Goal: Task Accomplishment & Management: Manage account settings

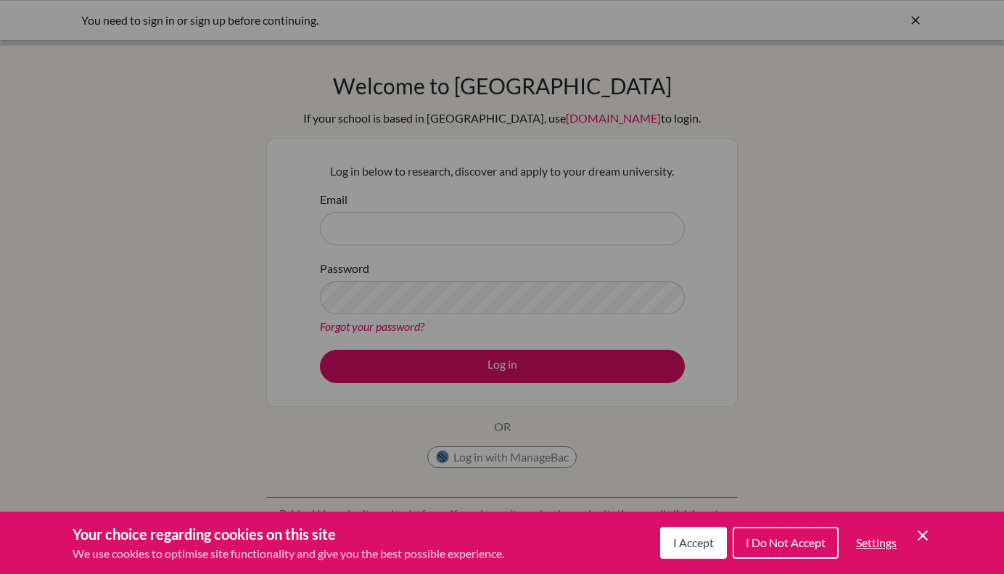
click at [920, 538] on icon "Save and close" at bounding box center [923, 535] width 10 height 10
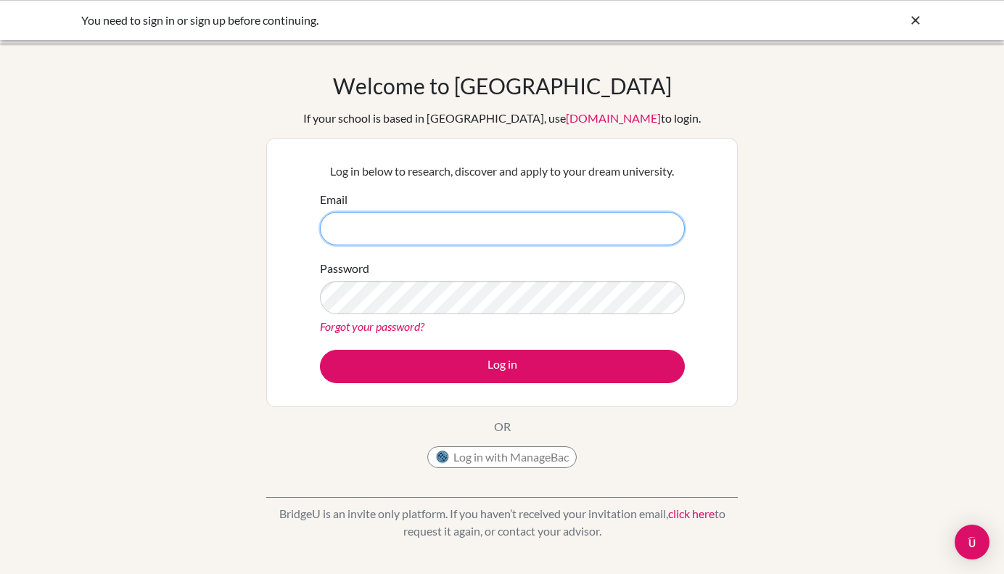
click at [511, 234] on input "Email" at bounding box center [502, 228] width 365 height 33
type input "obybayah@gmail.com"
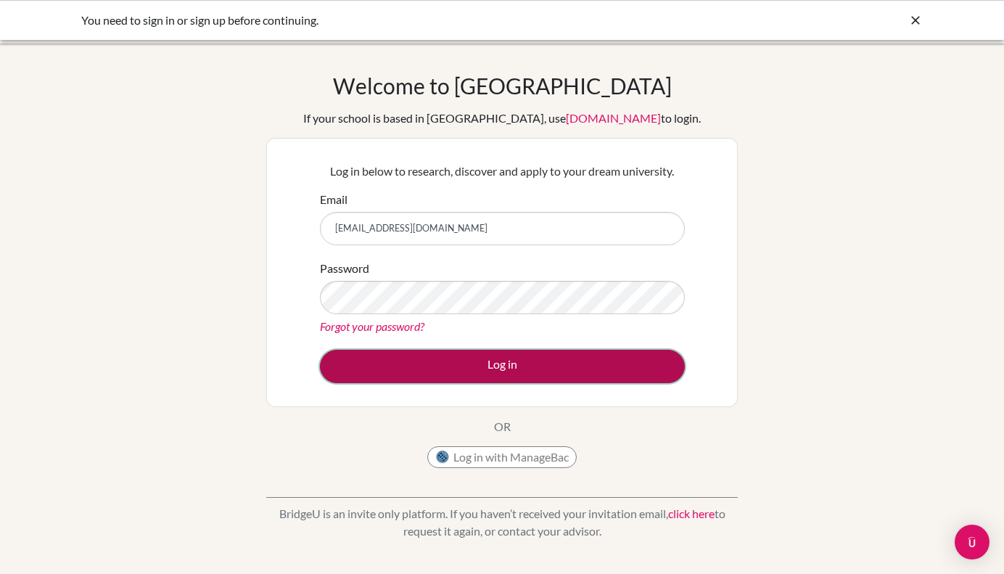
click at [528, 355] on button "Log in" at bounding box center [502, 366] width 365 height 33
click at [502, 357] on button "Log in" at bounding box center [502, 366] width 365 height 33
click at [487, 355] on button "Log in" at bounding box center [502, 366] width 365 height 33
click at [491, 360] on button "Log in" at bounding box center [502, 366] width 365 height 33
click at [501, 365] on button "Log in" at bounding box center [502, 366] width 365 height 33
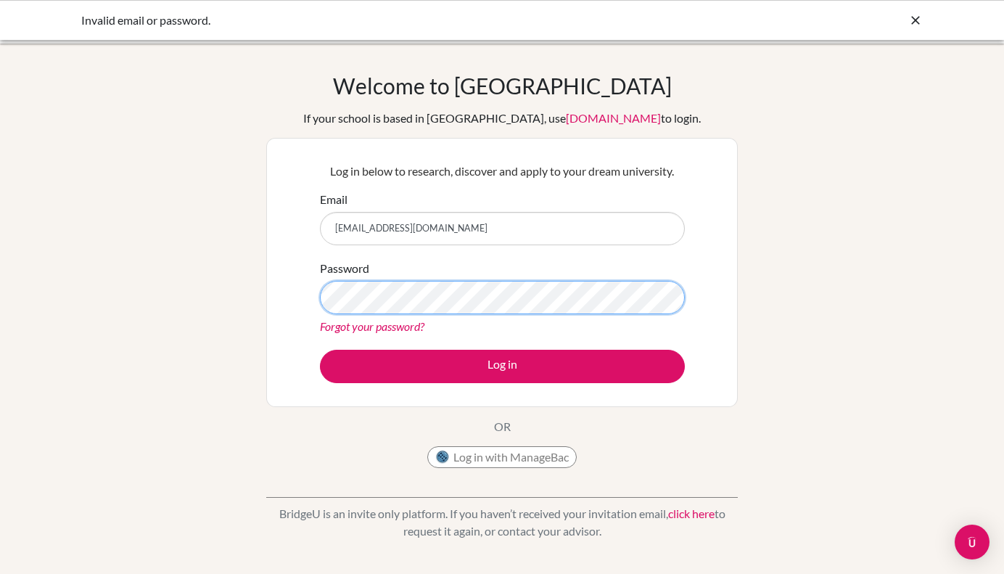
click at [320, 350] on button "Log in" at bounding box center [502, 366] width 365 height 33
click at [516, 235] on input "[EMAIL_ADDRESS][DOMAIN_NAME]" at bounding box center [502, 228] width 365 height 33
type input "o"
type input "[PERSON_NAME][EMAIL_ADDRESS][DOMAIN_NAME]"
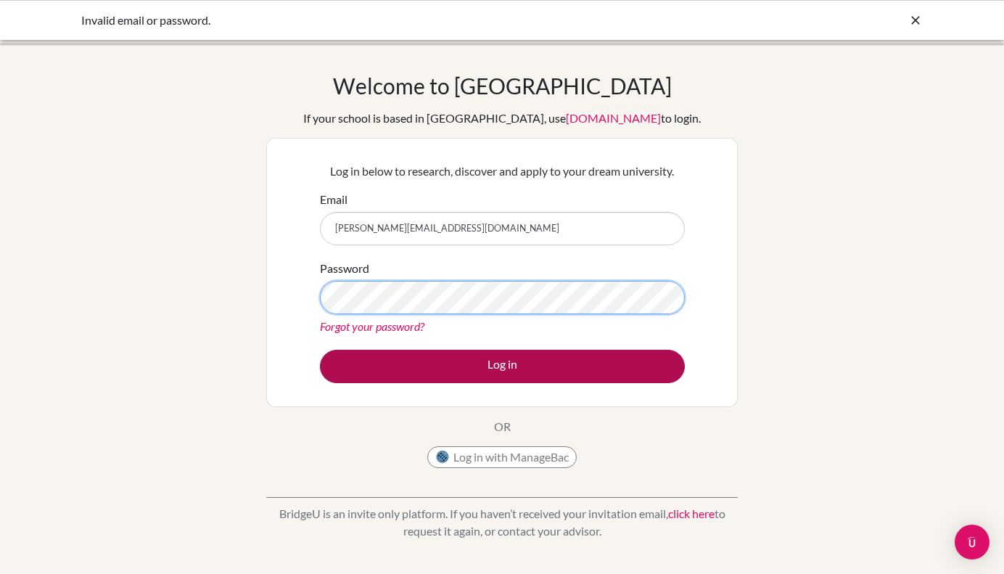
click at [320, 350] on button "Log in" at bounding box center [502, 366] width 365 height 33
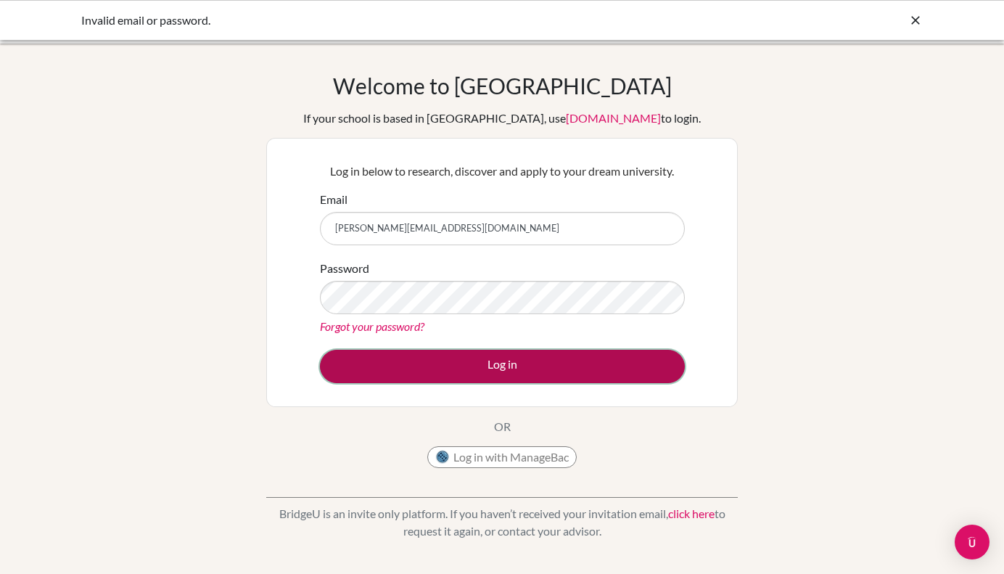
click at [490, 380] on button "Log in" at bounding box center [502, 366] width 365 height 33
click at [495, 362] on button "Log in" at bounding box center [502, 366] width 365 height 33
click at [485, 362] on button "Log in" at bounding box center [502, 366] width 365 height 33
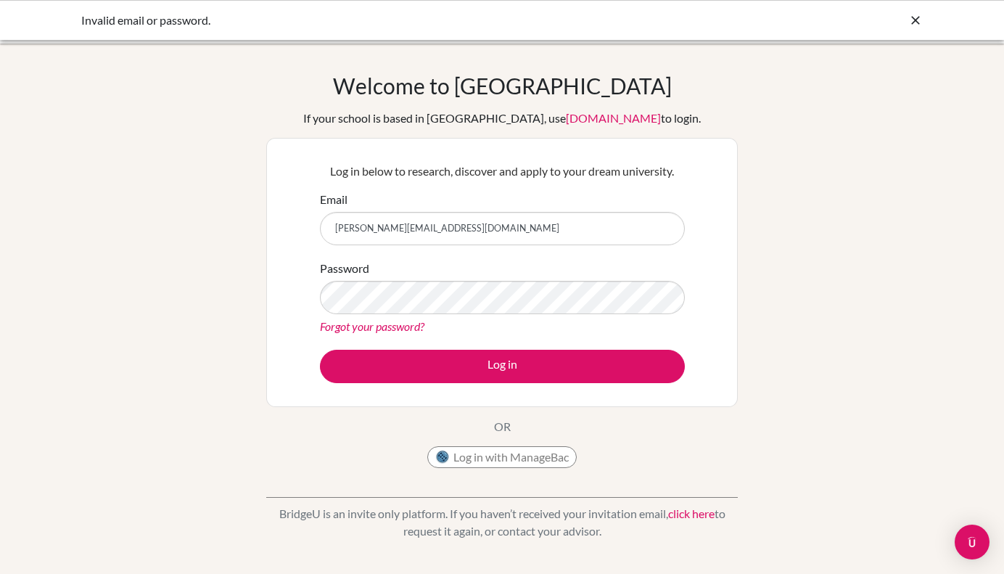
click at [927, 17] on div "Invalid email or password." at bounding box center [502, 20] width 1004 height 40
click at [920, 17] on icon at bounding box center [915, 20] width 15 height 15
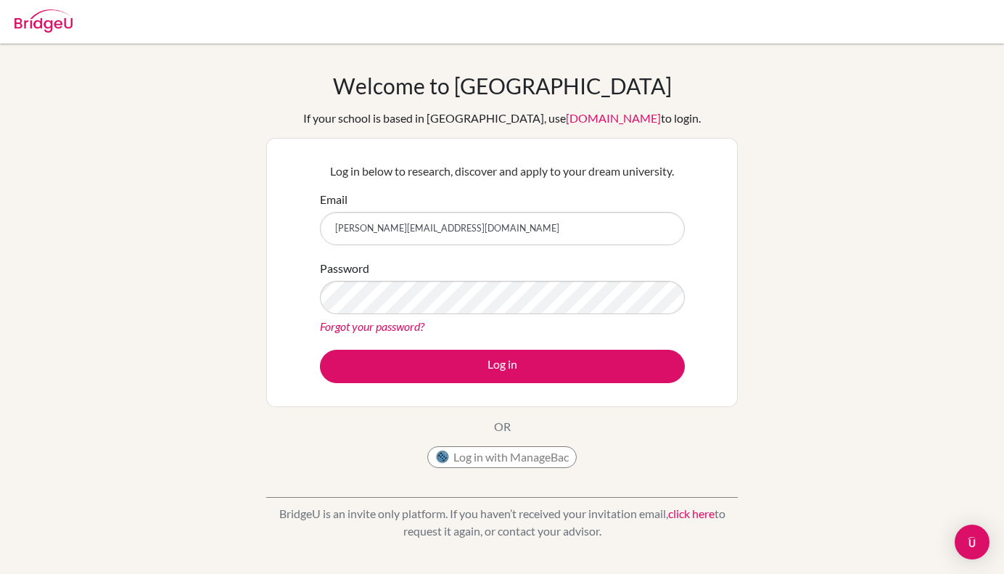
click at [35, 14] on img at bounding box center [44, 20] width 58 height 23
